Goal: Find specific page/section: Find specific page/section

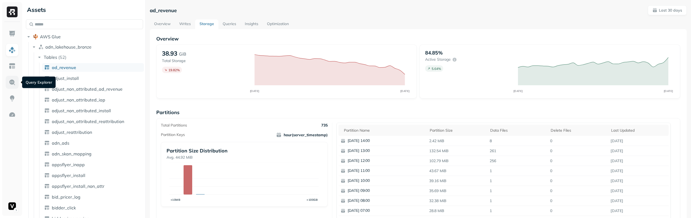
click at [13, 79] on img at bounding box center [12, 82] width 7 height 7
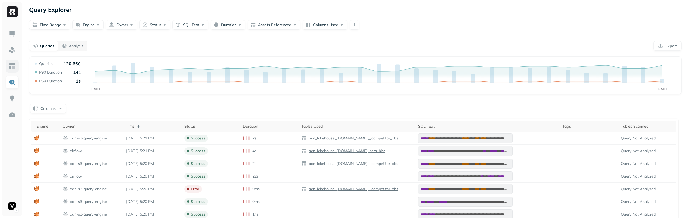
click at [14, 64] on img at bounding box center [12, 66] width 7 height 7
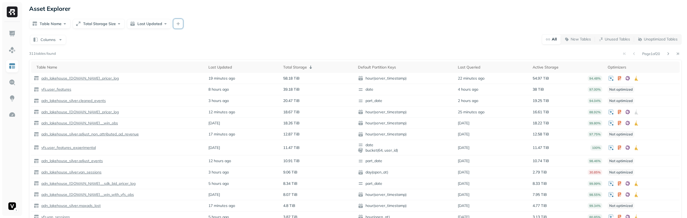
click at [175, 24] on button "button" at bounding box center [178, 24] width 10 height 10
click at [210, 110] on span "Optimizers" at bounding box center [202, 108] width 19 height 5
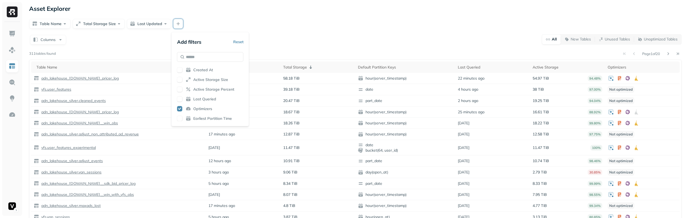
click at [232, 19] on div "Table Name Total Storage Size Last Updated" at bounding box center [355, 24] width 652 height 10
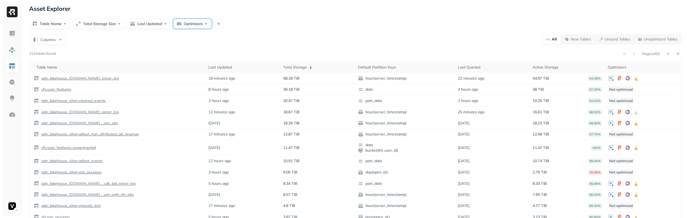
click at [192, 24] on button "Optimizers" at bounding box center [192, 24] width 38 height 10
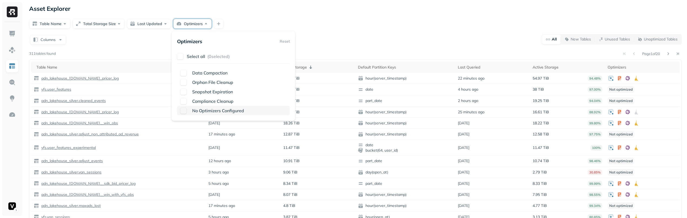
click at [204, 110] on span "No Optimizers Configured" at bounding box center [218, 110] width 52 height 5
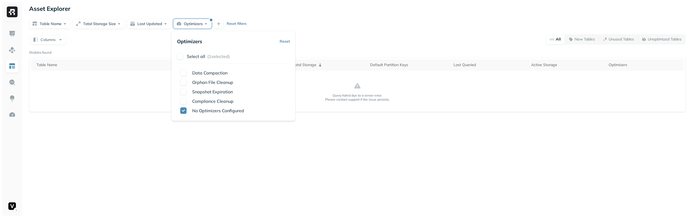
click at [346, 26] on div "Table Name Total Storage Size Last Updated Optimizers Reset filters" at bounding box center [357, 24] width 657 height 10
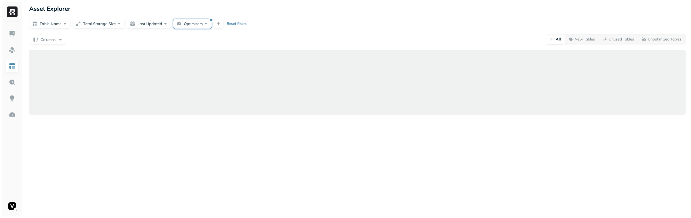
click at [188, 25] on button "Optimizers" at bounding box center [192, 24] width 38 height 10
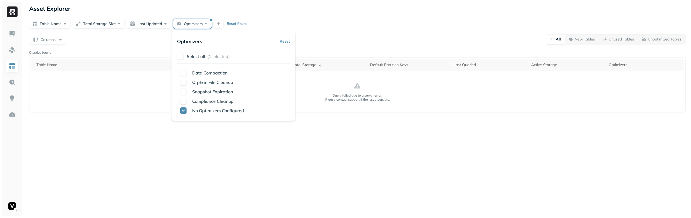
click at [188, 25] on button "Optimizers" at bounding box center [192, 24] width 38 height 10
